Goal: Information Seeking & Learning: Learn about a topic

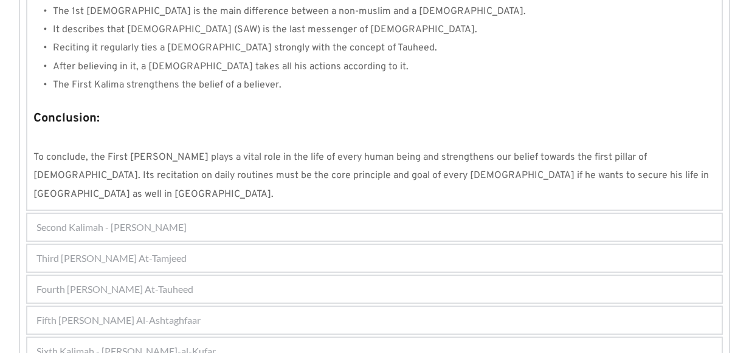
click at [247, 214] on div "Second Kalimah - [PERSON_NAME]" at bounding box center [374, 227] width 694 height 27
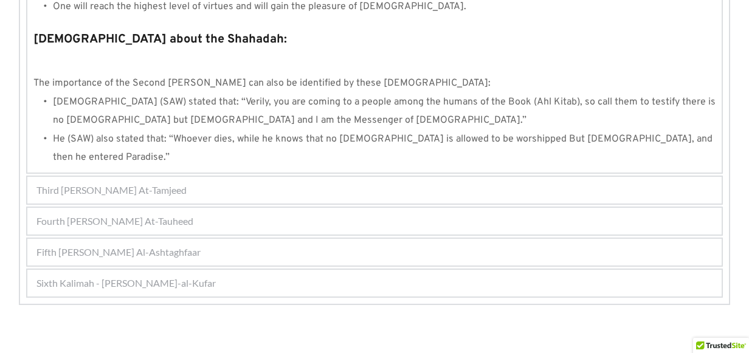
scroll to position [1374, 0]
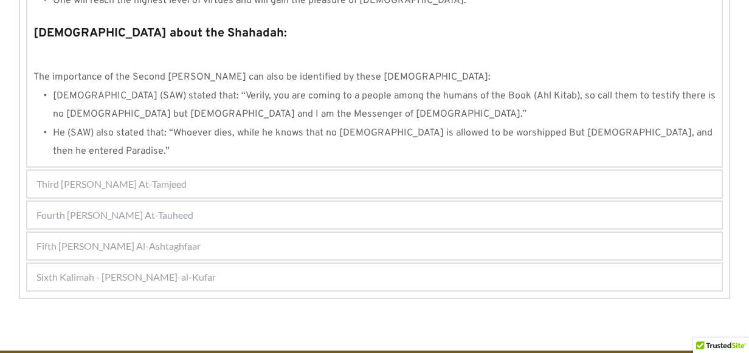
click at [227, 171] on div "Third [PERSON_NAME] At-Tamjeed" at bounding box center [374, 184] width 694 height 27
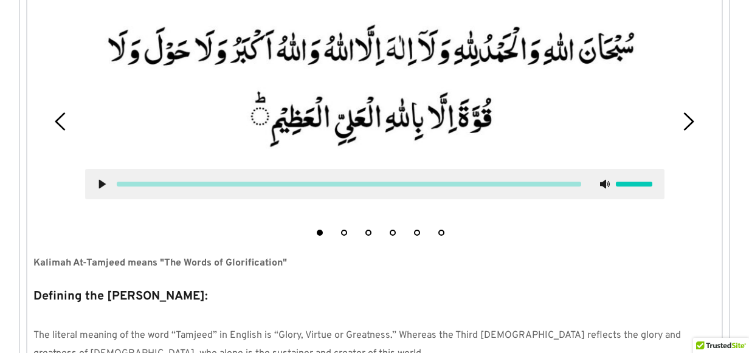
scroll to position [357, 0]
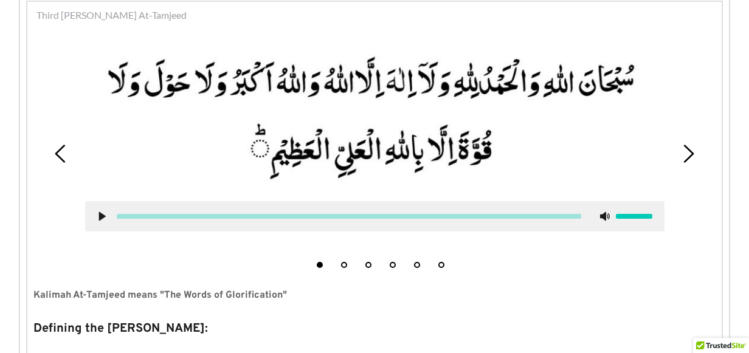
drag, startPoint x: 227, startPoint y: 137, endPoint x: 351, endPoint y: 61, distance: 146.3
click at [351, 61] on picture at bounding box center [374, 119] width 579 height 140
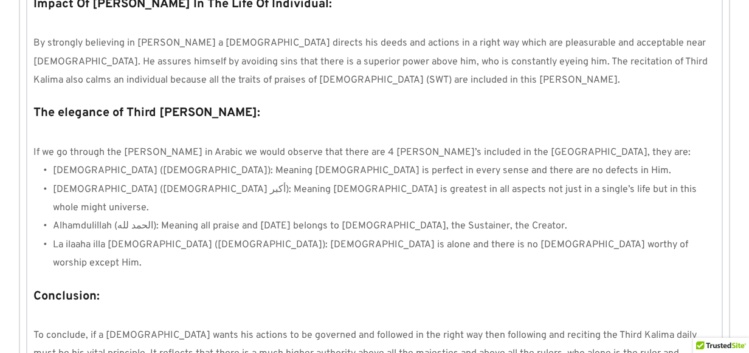
scroll to position [1143, 0]
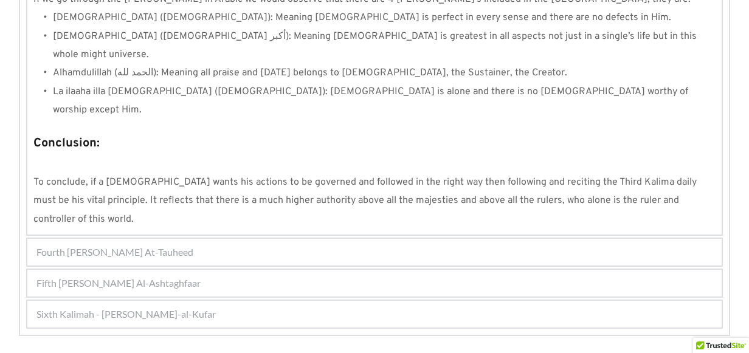
click at [222, 239] on div "Fourth [PERSON_NAME] At-Tauheed" at bounding box center [374, 252] width 694 height 27
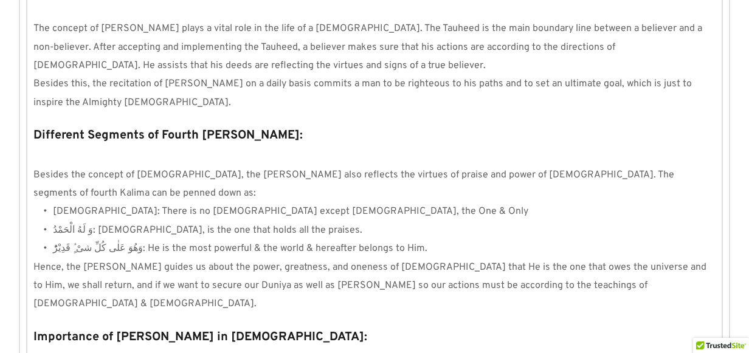
scroll to position [1207, 0]
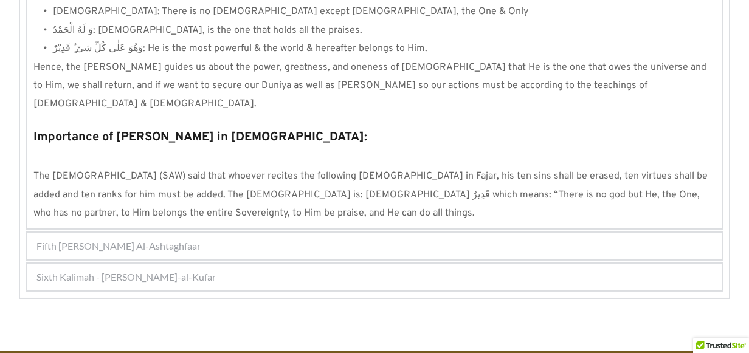
click at [207, 233] on div "Fifth [PERSON_NAME] Al-Ashtaghfaar" at bounding box center [374, 246] width 694 height 27
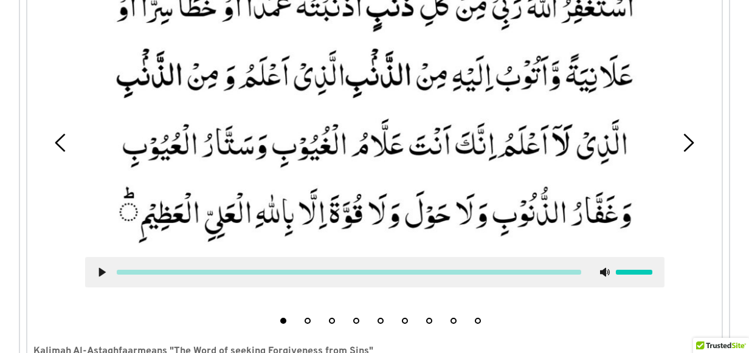
scroll to position [497, 0]
